Goal: Task Accomplishment & Management: Manage account settings

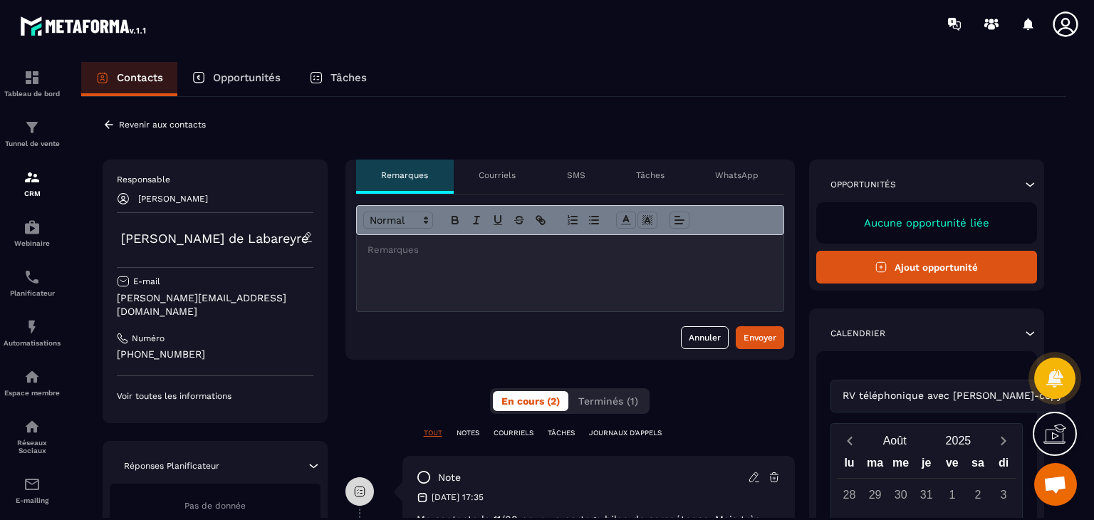
click at [183, 122] on p "Revenir aux contacts" at bounding box center [162, 125] width 87 height 10
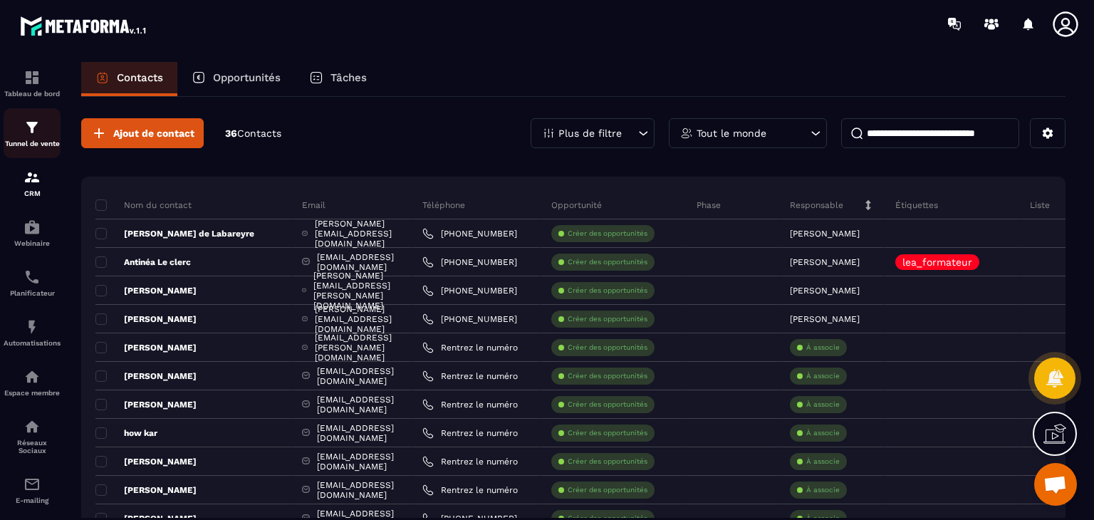
click at [36, 132] on img at bounding box center [31, 127] width 17 height 17
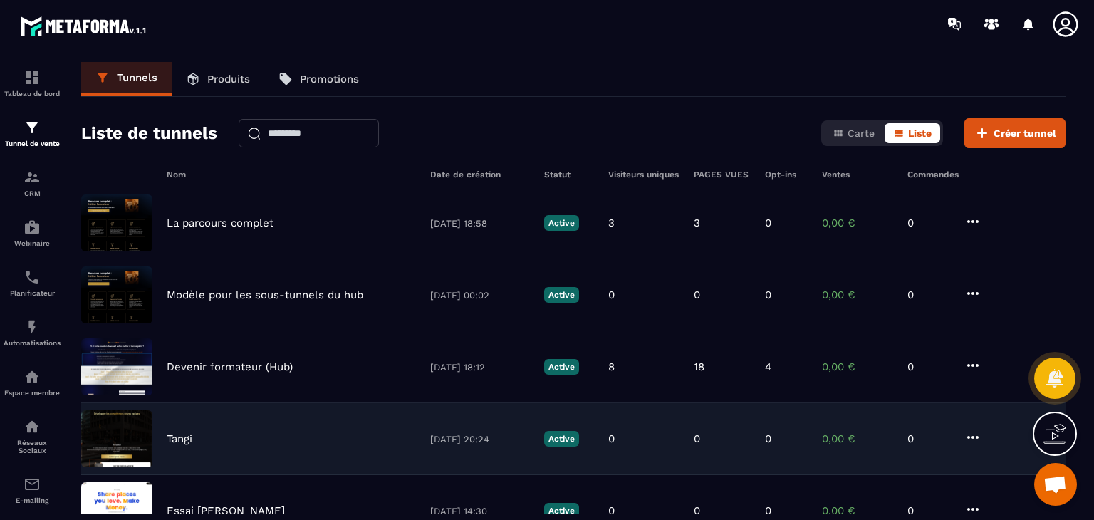
click at [183, 475] on div "Tangi [DATE] 20:24 Active 0 0 0 0,00 € 0" at bounding box center [573, 511] width 984 height 72
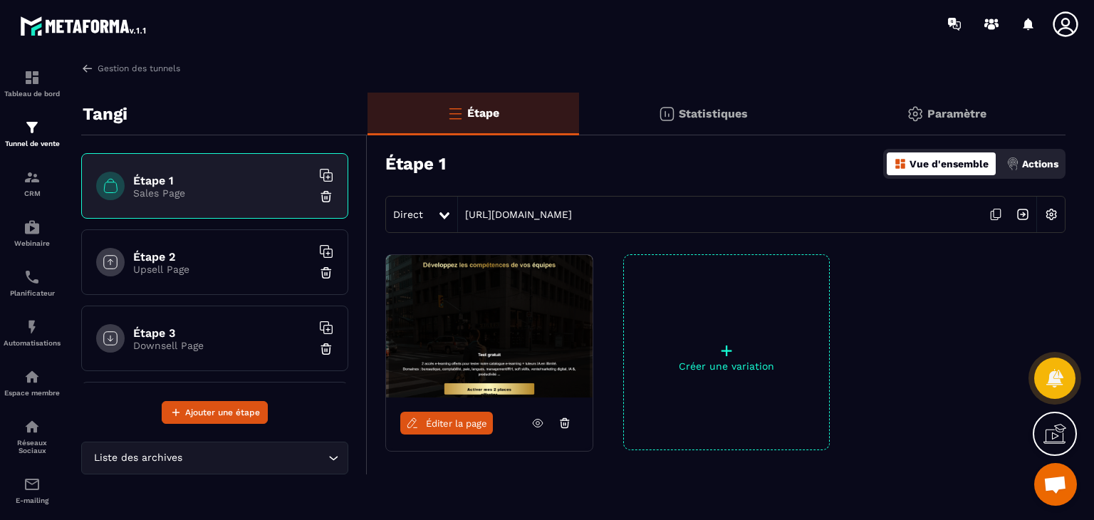
click at [461, 414] on link "Éditer la page" at bounding box center [446, 423] width 93 height 23
